Goal: Information Seeking & Learning: Learn about a topic

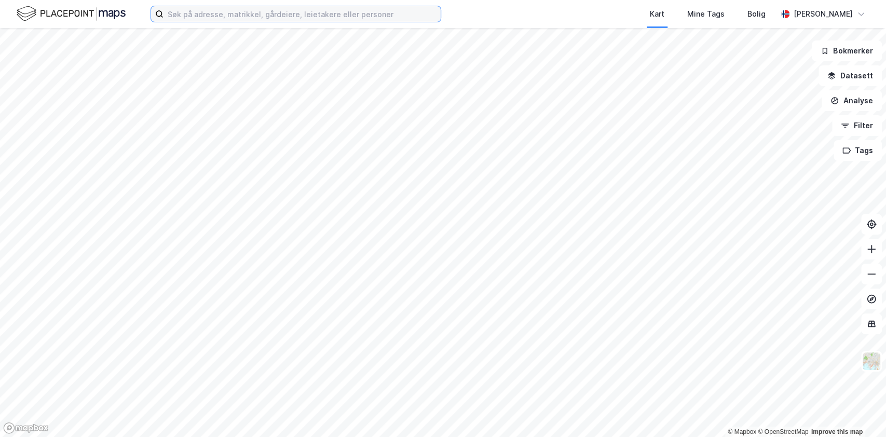
click at [217, 11] on input at bounding box center [301, 14] width 277 height 16
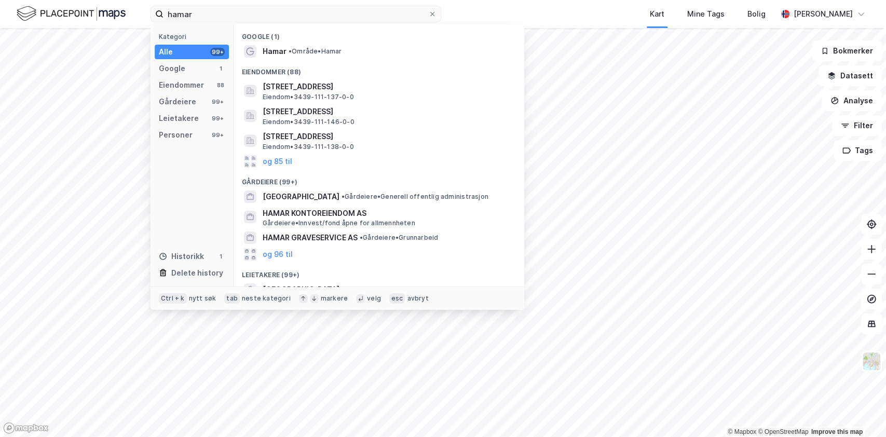
click at [340, 42] on div "Google (1)" at bounding box center [379, 33] width 291 height 19
click at [339, 50] on span "• Område • [GEOGRAPHIC_DATA]" at bounding box center [315, 51] width 53 height 8
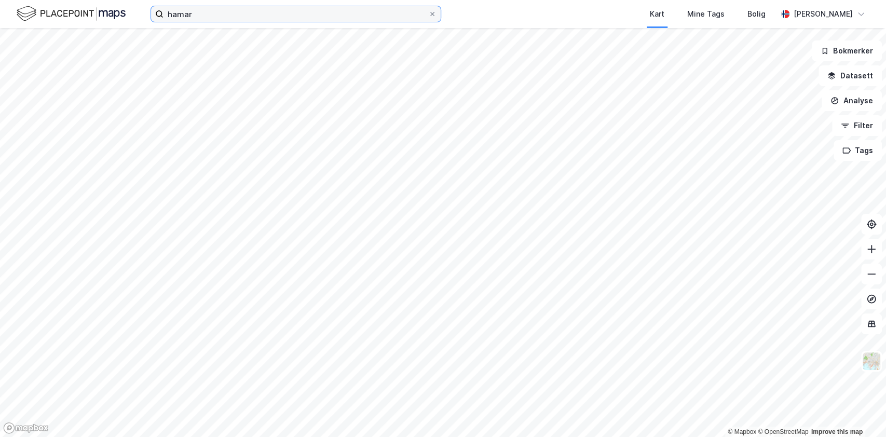
click at [244, 20] on input "hamar" at bounding box center [295, 14] width 265 height 16
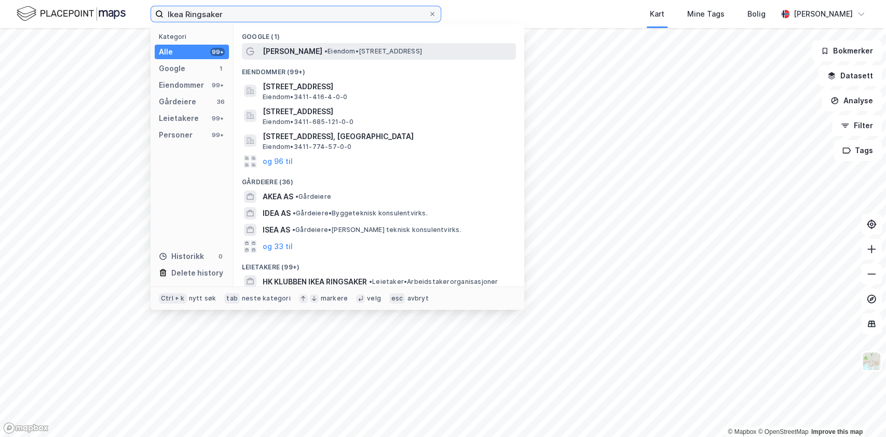
type input "Ikea Ringsaker"
click at [316, 52] on span "[PERSON_NAME]" at bounding box center [293, 51] width 60 height 12
